Goal: Transaction & Acquisition: Purchase product/service

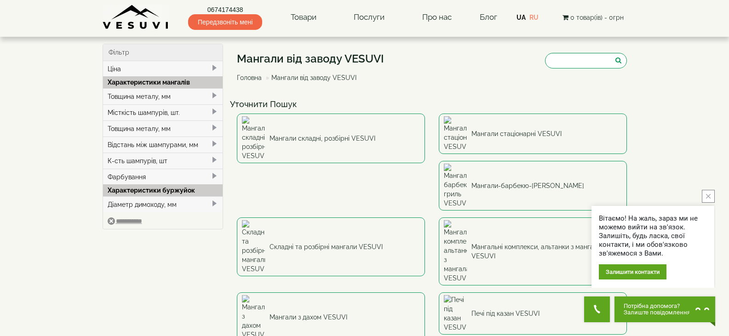
click at [124, 98] on div "Товщина металу, мм" at bounding box center [163, 96] width 120 height 16
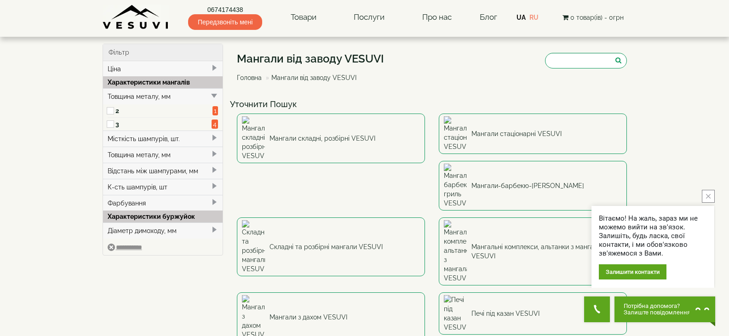
click at [132, 154] on div "Товщина металу, мм" at bounding box center [163, 155] width 120 height 16
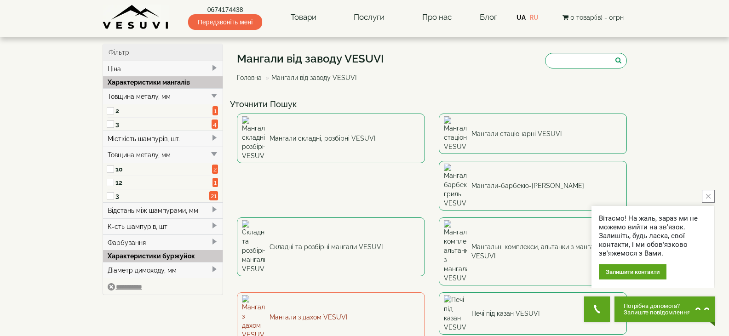
click at [425, 293] on link "Мангали з дахом VESUVI" at bounding box center [331, 318] width 188 height 50
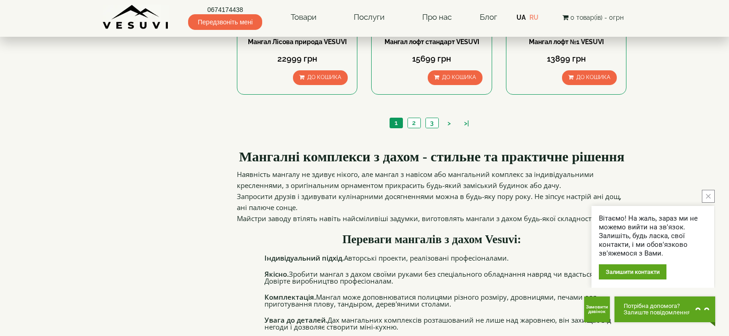
scroll to position [1012, 0]
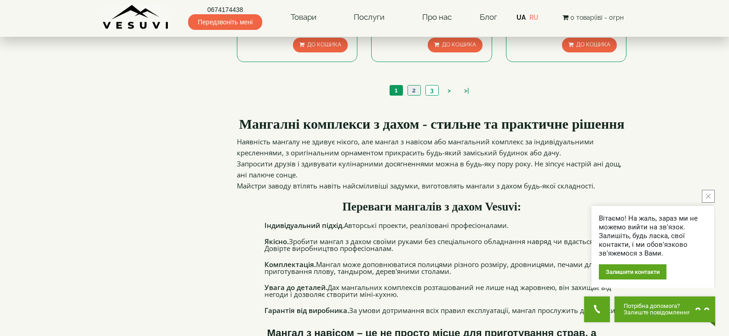
click at [415, 95] on link "2" at bounding box center [414, 91] width 13 height 10
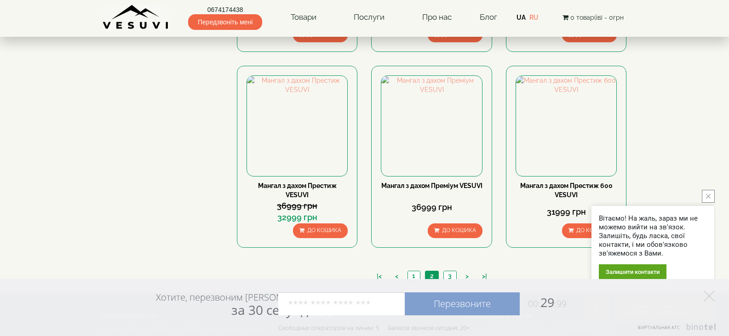
scroll to position [941, 0]
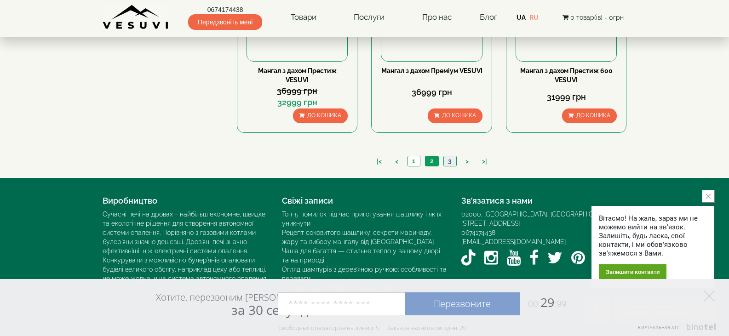
click at [451, 160] on link "3" at bounding box center [449, 161] width 13 height 10
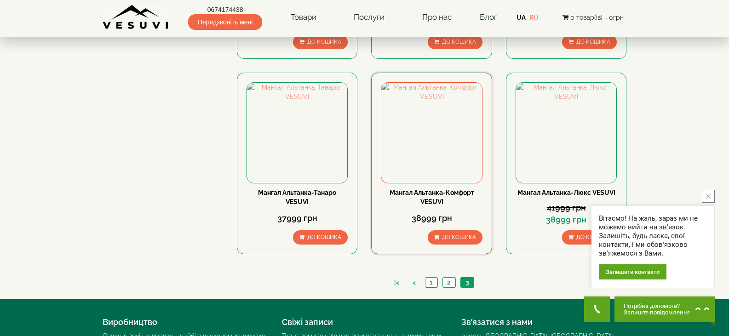
scroll to position [460, 0]
